Goal: Information Seeking & Learning: Check status

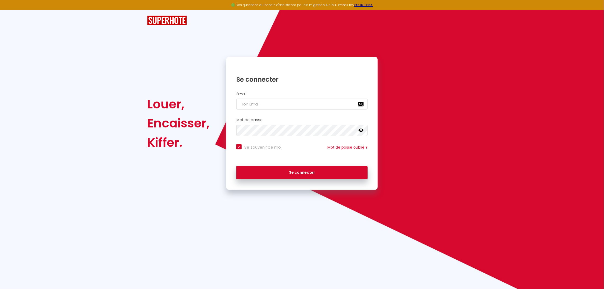
click at [0, 289] on nordpass-portal at bounding box center [0, 289] width 0 height 0
type input "[EMAIL_ADDRESS][DOMAIN_NAME]"
checkbox input "true"
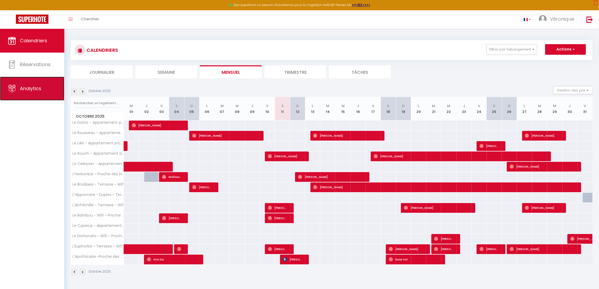
click at [39, 89] on span "Analytics" at bounding box center [30, 88] width 21 height 7
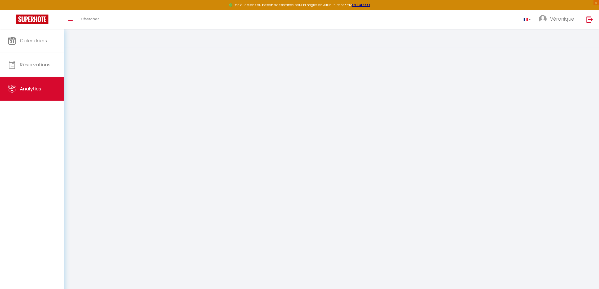
select select "2025"
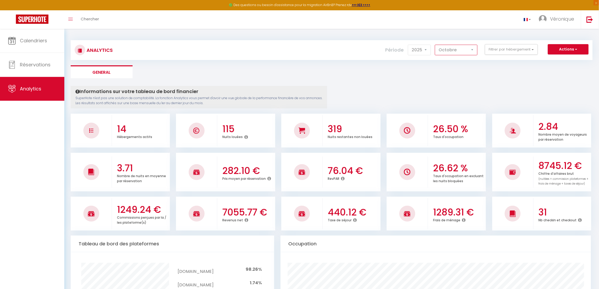
click at [474, 50] on select "[PERSON_NAME] Mars Avril Mai Juin Juillet Août Septembre Octobre Novembre Décem…" at bounding box center [456, 50] width 43 height 11
click at [435, 45] on select "[PERSON_NAME] Mars Avril Mai Juin Juillet Août Septembre Octobre Novembre Décem…" at bounding box center [456, 50] width 43 height 11
click at [473, 50] on select "[PERSON_NAME] Mars Avril Mai Juin Juillet Août Septembre Octobre Novembre Décem…" at bounding box center [456, 50] width 43 height 11
click at [435, 45] on select "[PERSON_NAME] Mars Avril Mai Juin Juillet Août Septembre Octobre Novembre Décem…" at bounding box center [456, 50] width 43 height 11
click at [474, 49] on select "[PERSON_NAME] Mars Avril Mai Juin Juillet Août Septembre Octobre Novembre Décem…" at bounding box center [456, 50] width 43 height 11
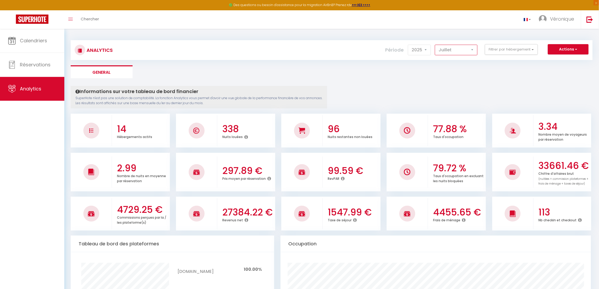
click at [435, 45] on select "[PERSON_NAME] Mars Avril Mai Juin Juillet Août Septembre Octobre Novembre Décem…" at bounding box center [456, 50] width 43 height 11
click at [472, 49] on select "[PERSON_NAME] Mars Avril Mai Juin Juillet Août Septembre Octobre Novembre Décem…" at bounding box center [456, 50] width 43 height 11
select select "6"
click at [435, 45] on select "[PERSON_NAME] Mars Avril Mai Juin Juillet Août Septembre Octobre Novembre Décem…" at bounding box center [456, 50] width 43 height 11
